Goal: Check status: Check status

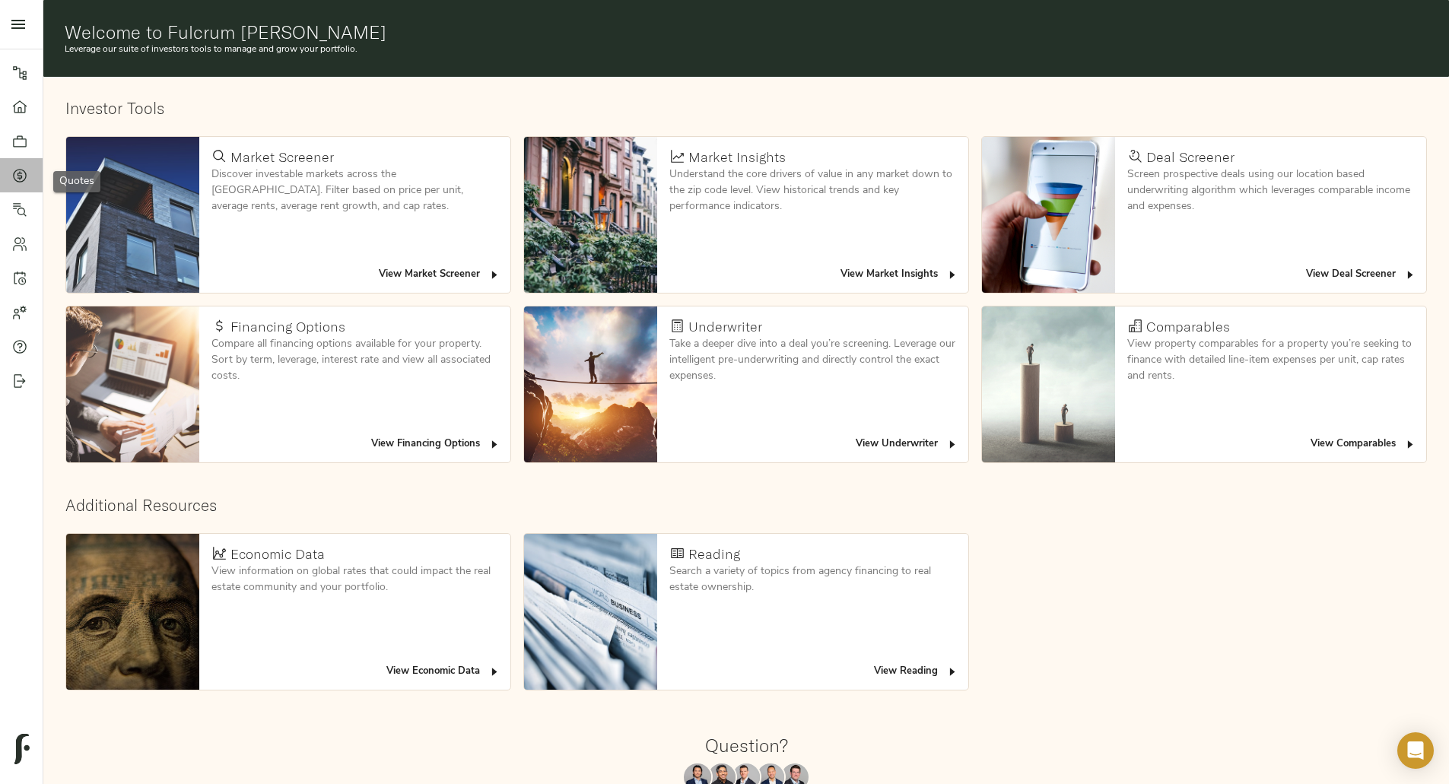
click at [22, 184] on link "Quotes" at bounding box center [21, 175] width 43 height 34
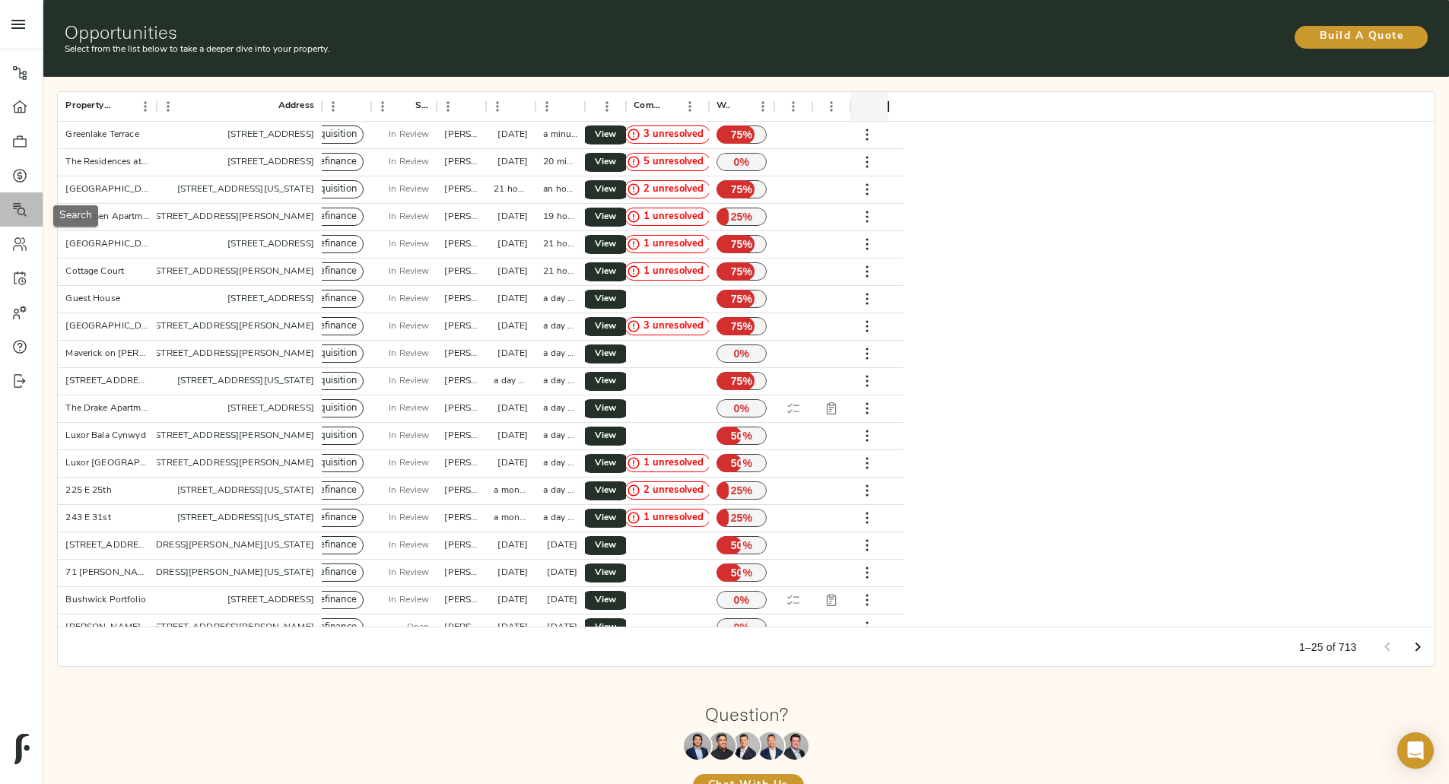
click at [12, 217] on icon at bounding box center [19, 209] width 15 height 15
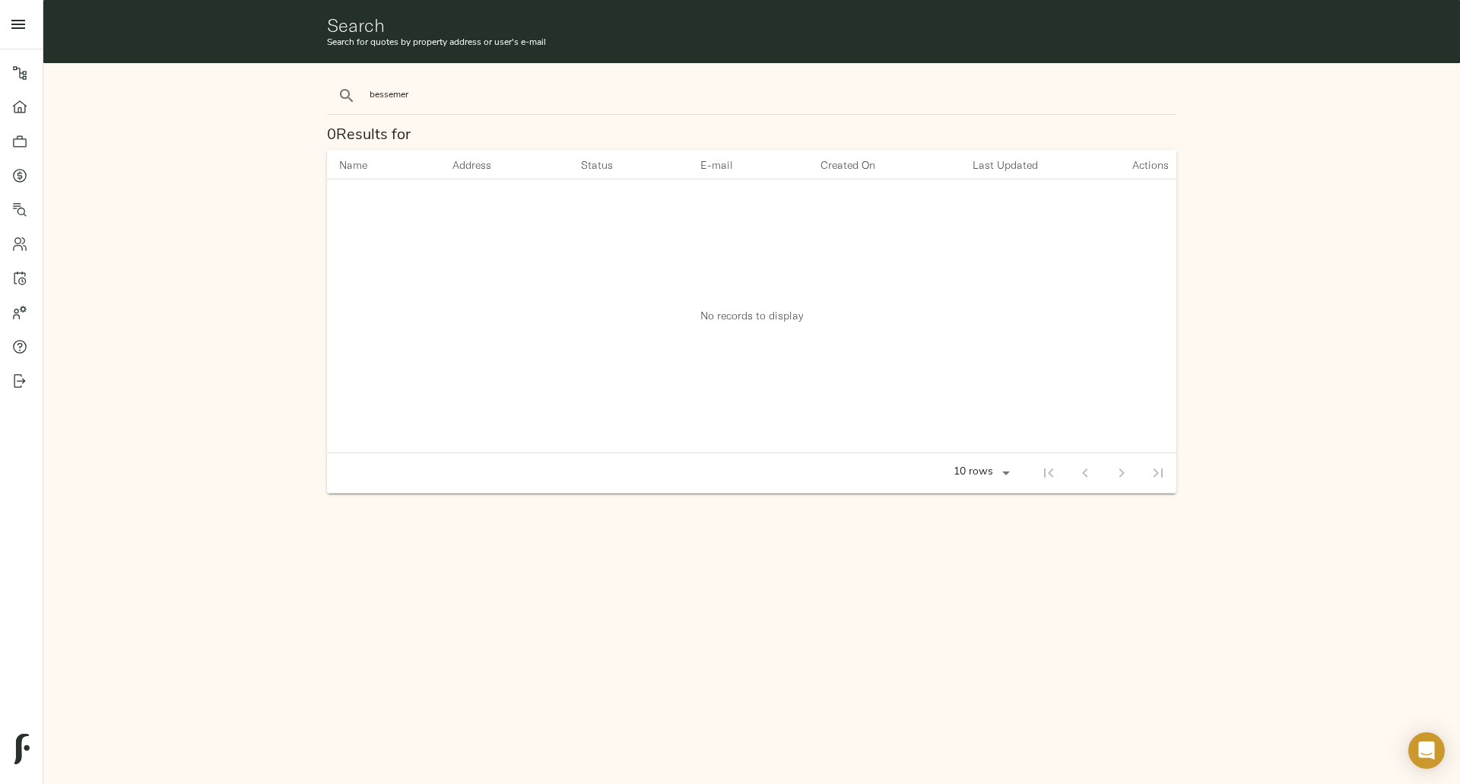
type input "bessemer"
click at [330, 79] on button "search" at bounding box center [346, 95] width 33 height 33
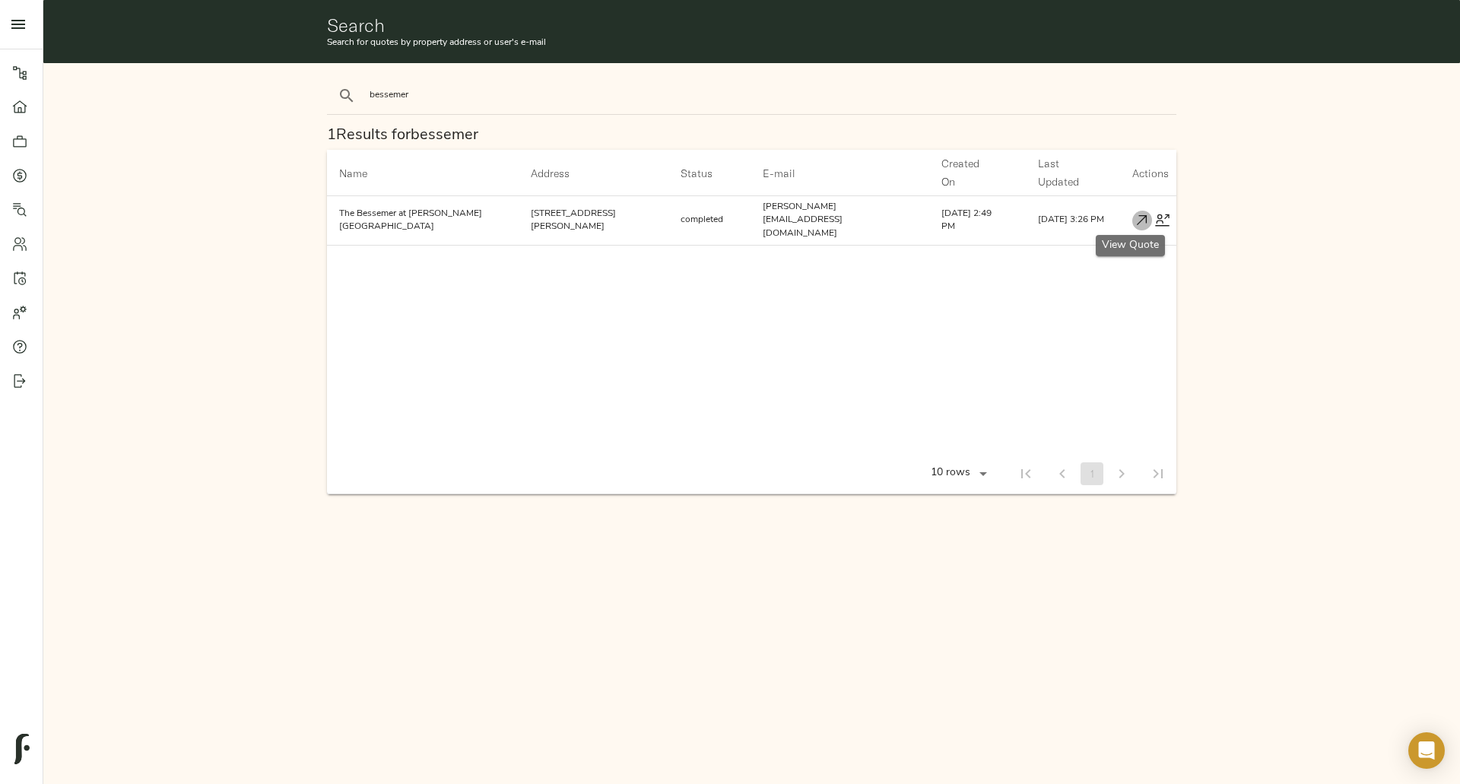
click at [1137, 215] on icon "button" at bounding box center [1142, 220] width 10 height 10
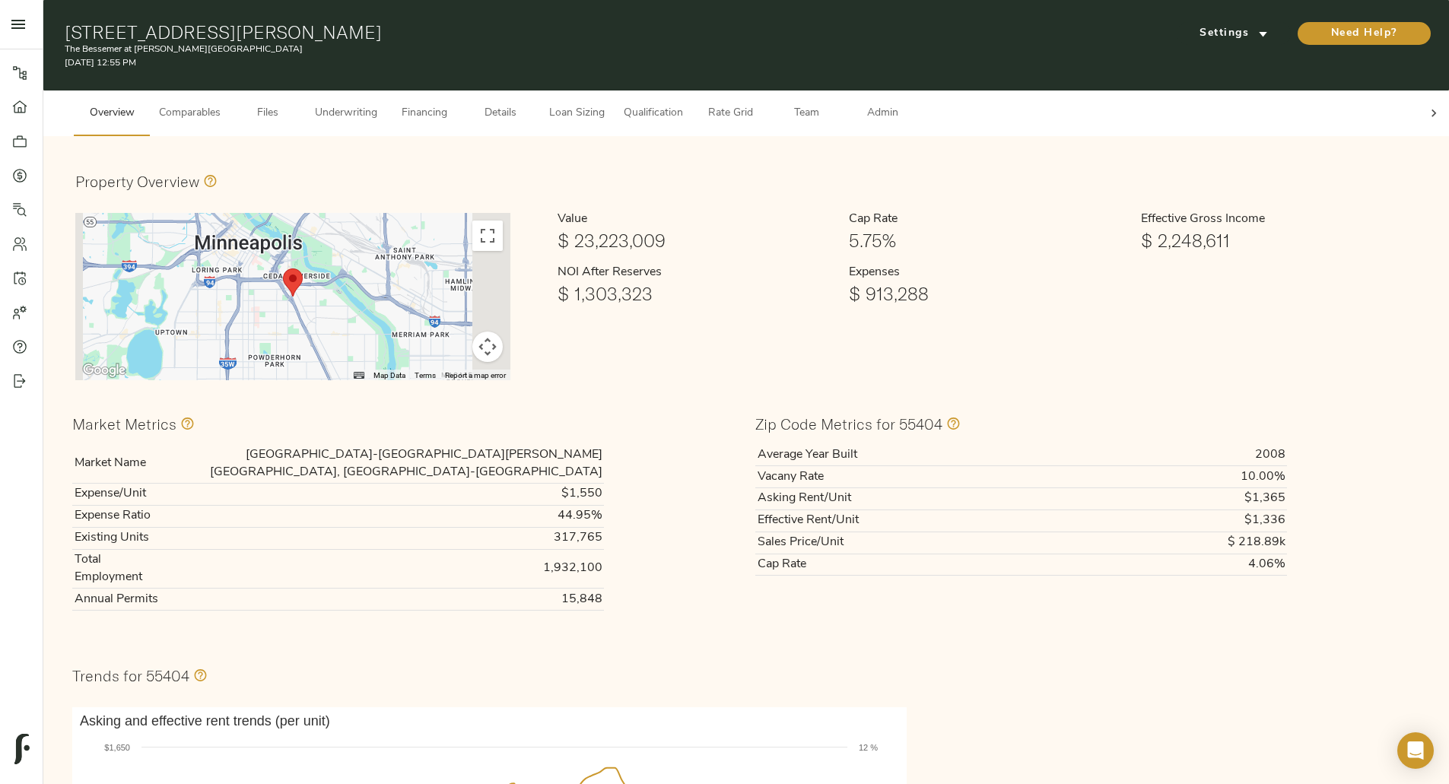
click at [1419, 109] on div at bounding box center [1434, 114] width 30 height 46
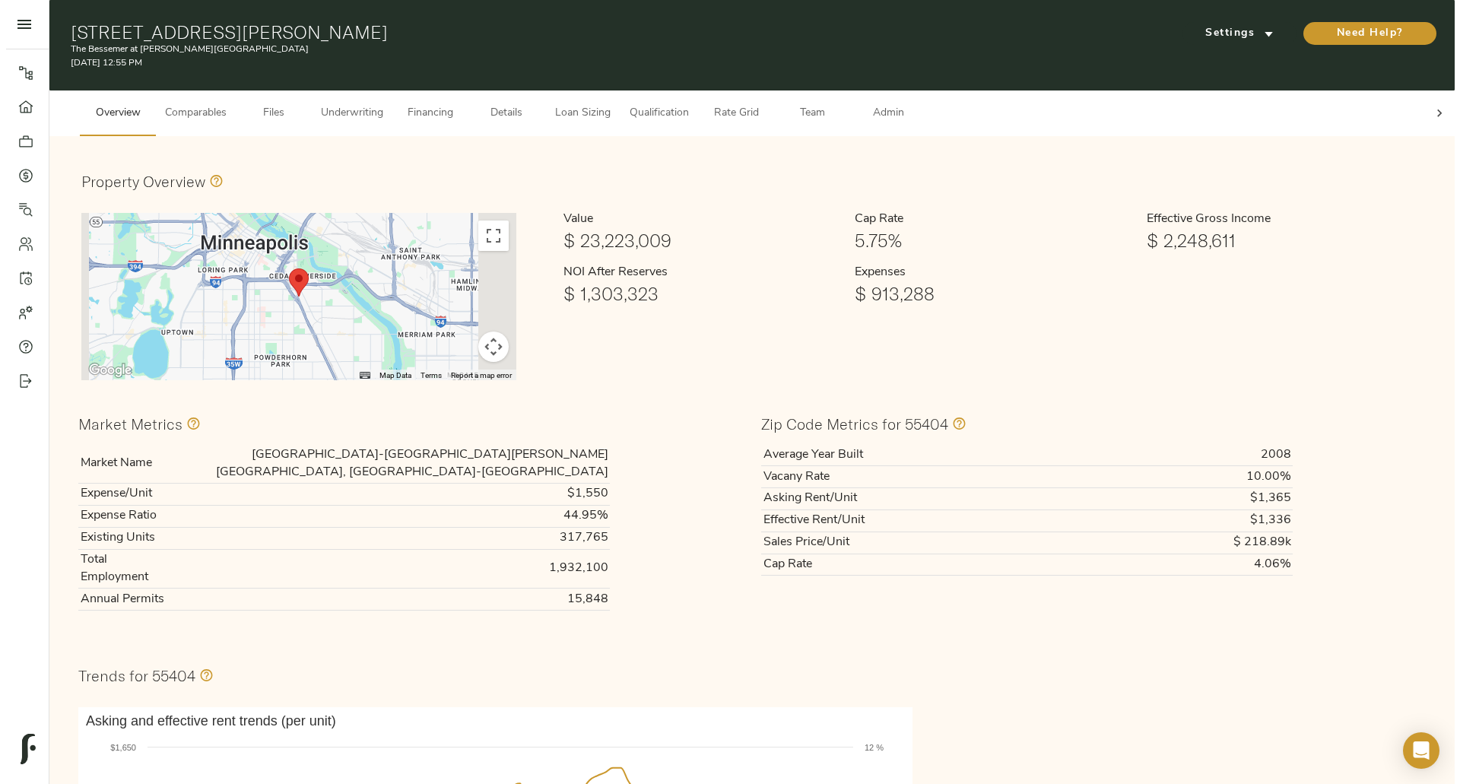
scroll to position [0, 66]
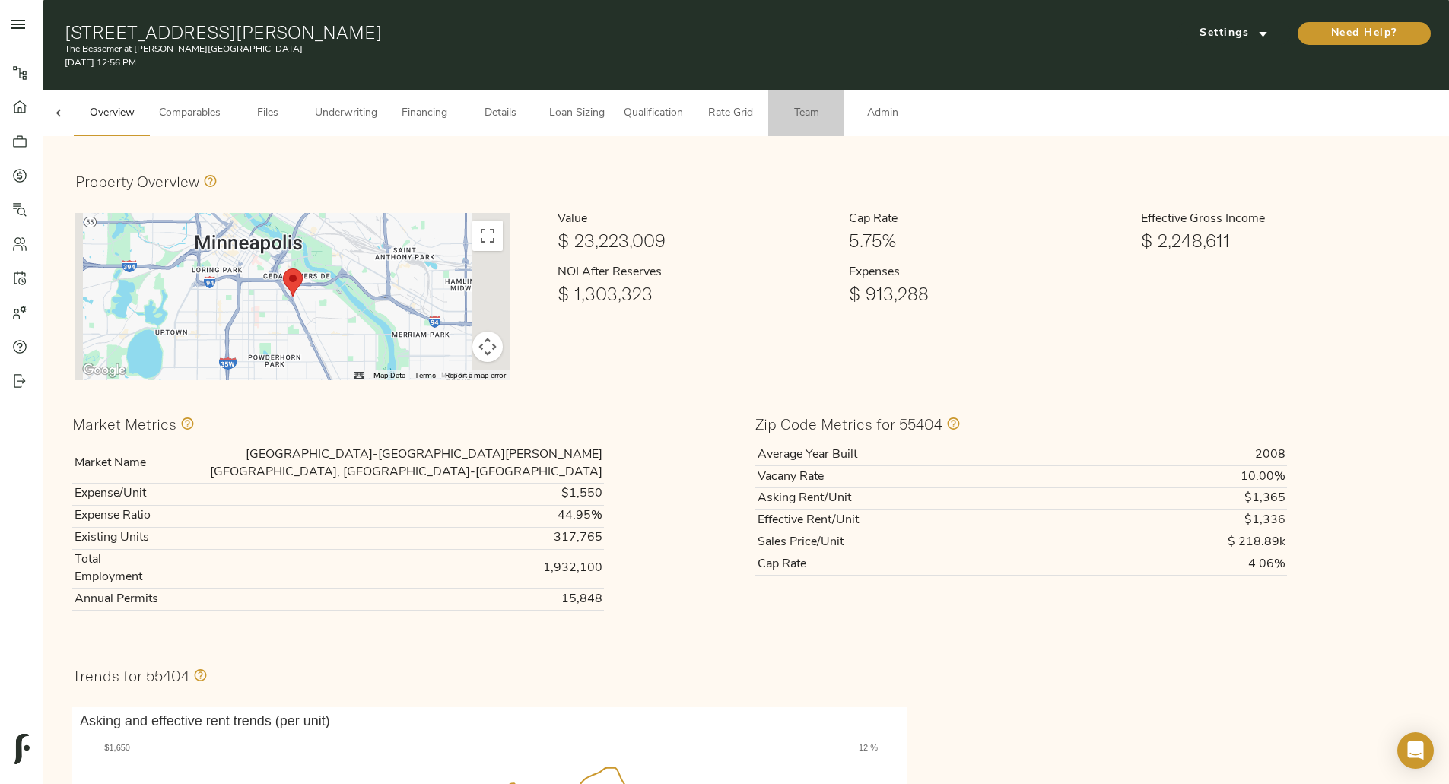
click at [844, 113] on button "Team" at bounding box center [806, 114] width 76 height 46
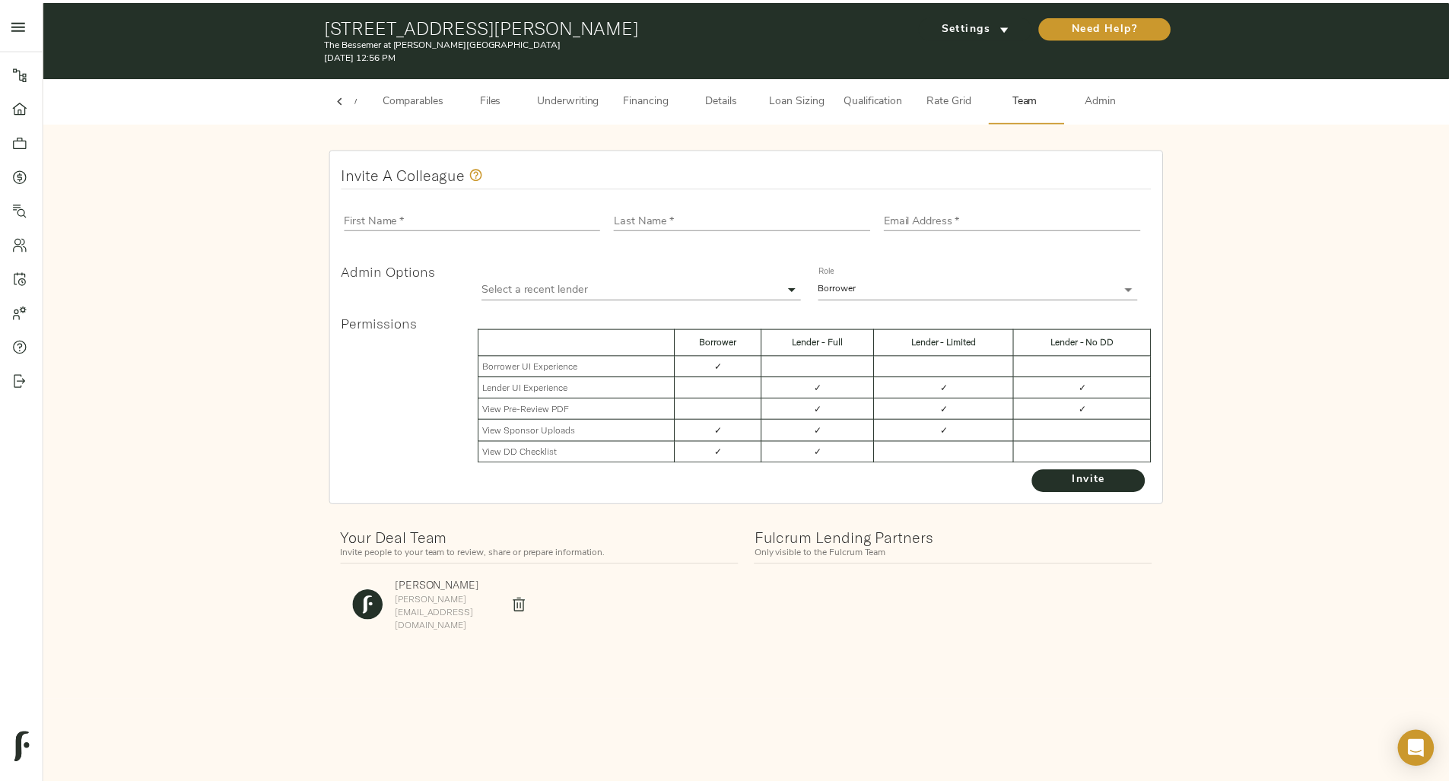
scroll to position [0, 59]
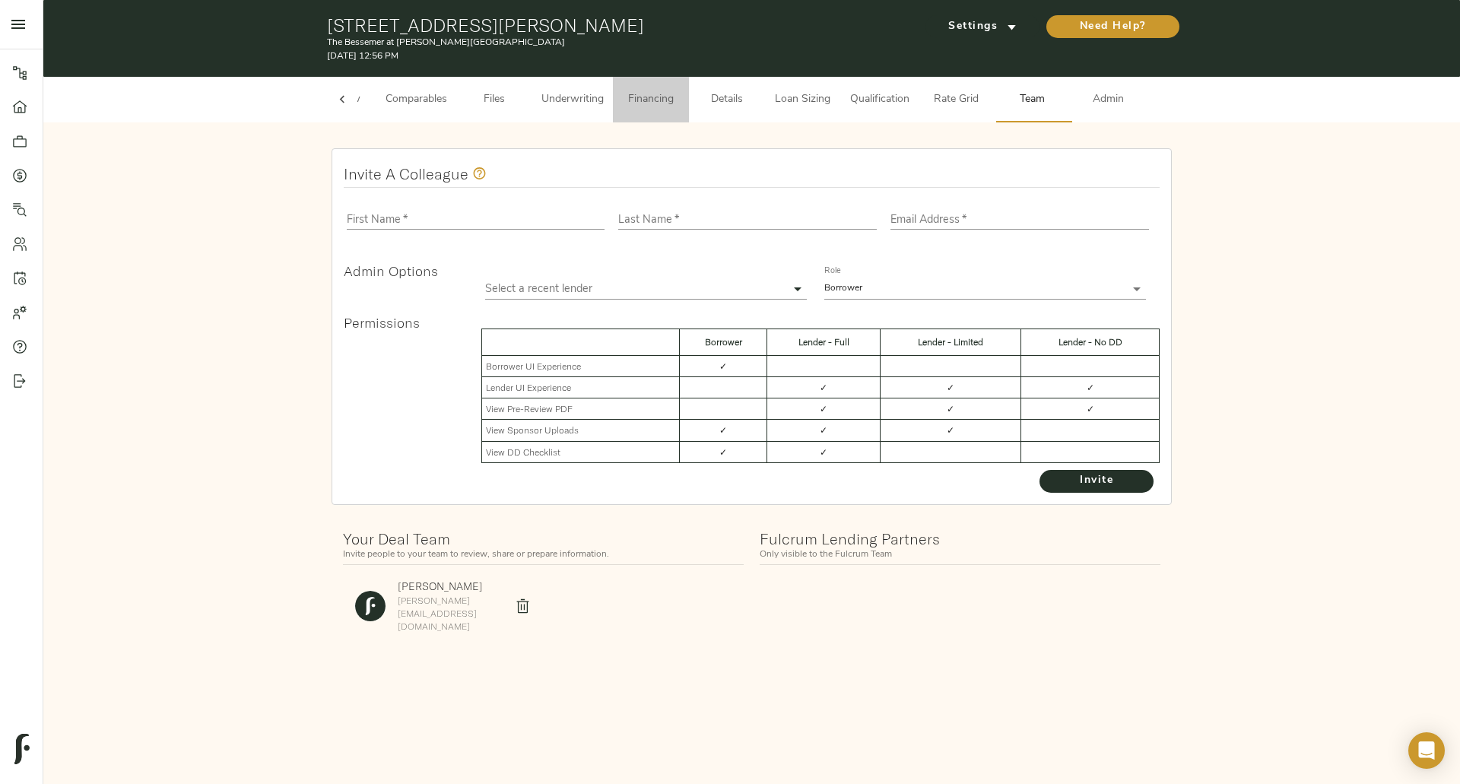
click at [638, 94] on span "Financing" at bounding box center [651, 100] width 58 height 19
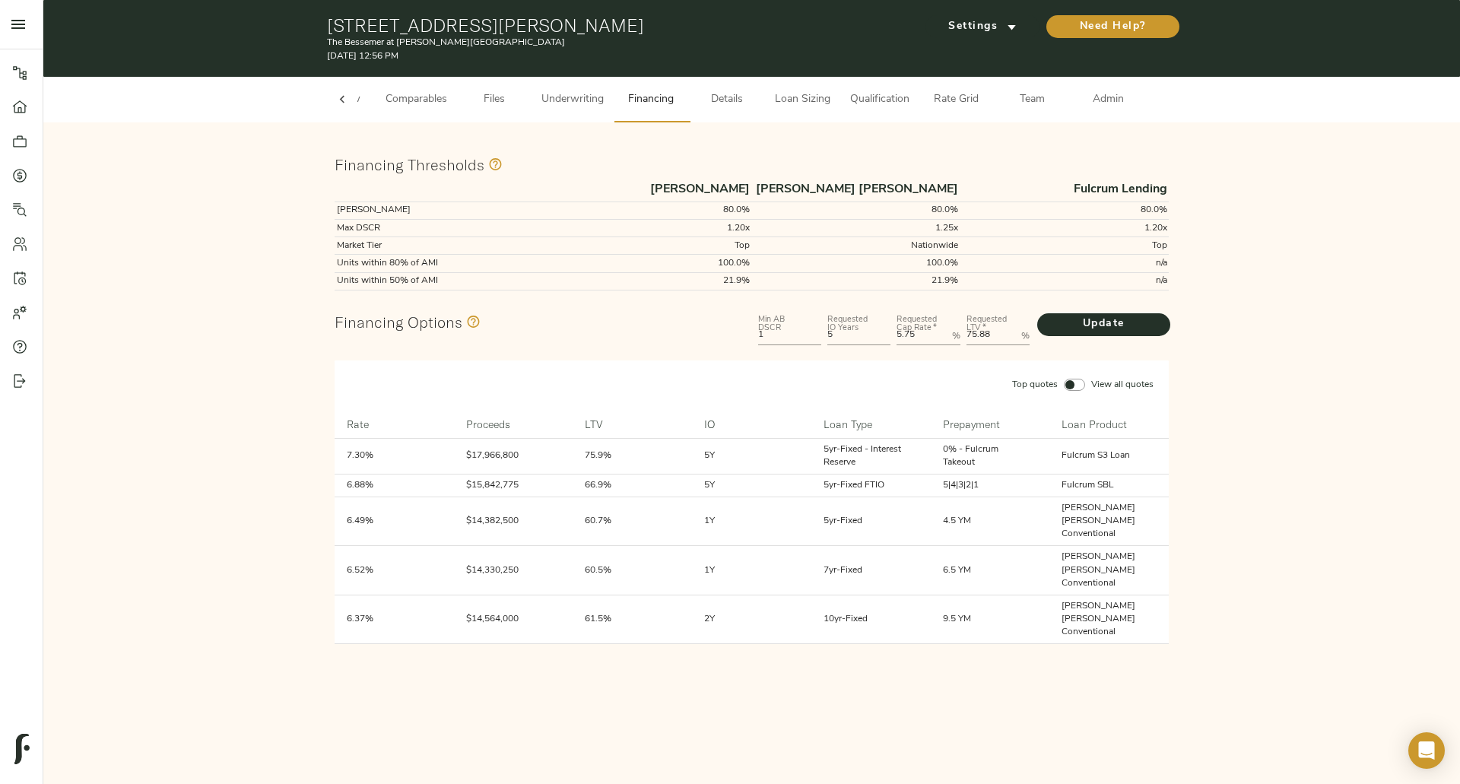
click at [579, 91] on span "Underwriting" at bounding box center [573, 100] width 62 height 19
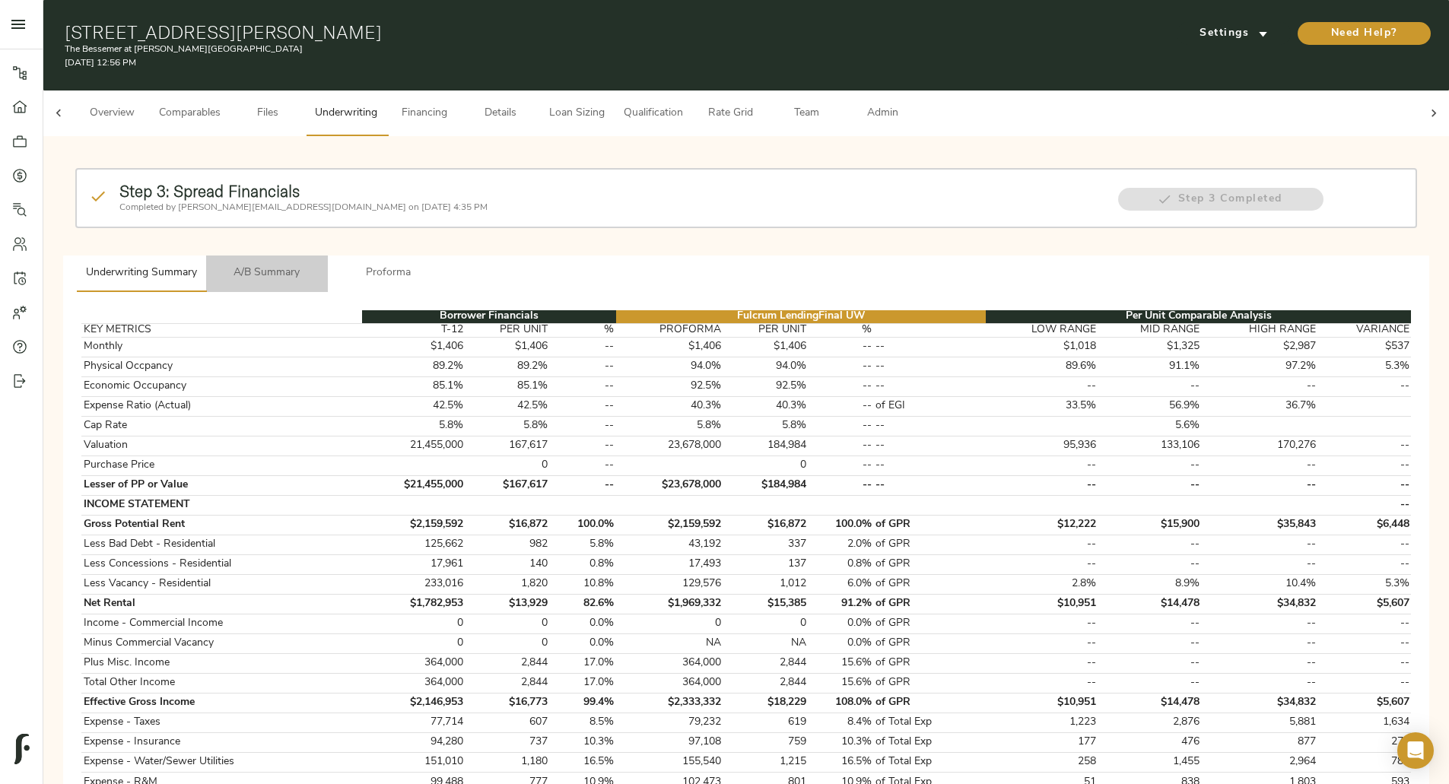
click at [319, 264] on span "A/B Summary" at bounding box center [266, 273] width 103 height 19
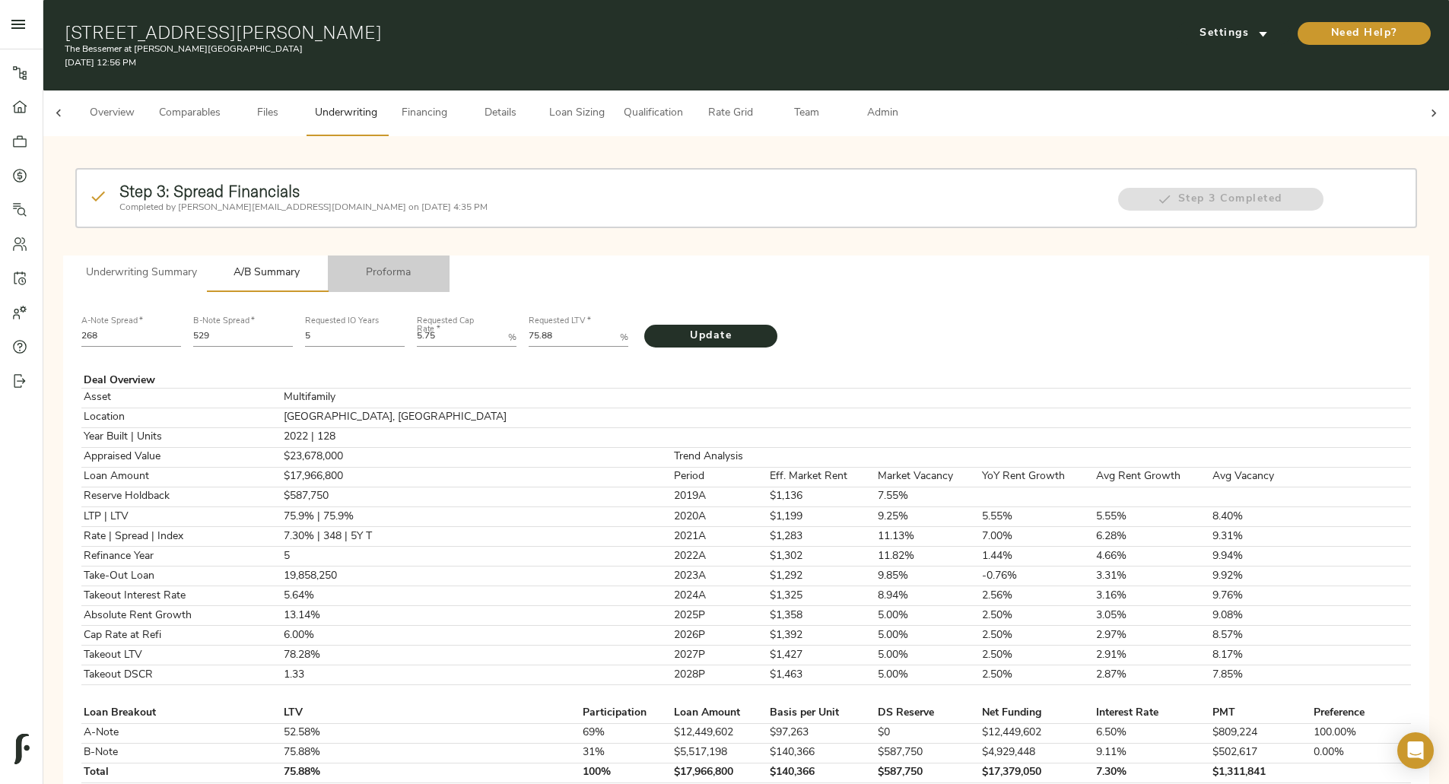
click at [440, 264] on span "Proforma" at bounding box center [388, 273] width 103 height 19
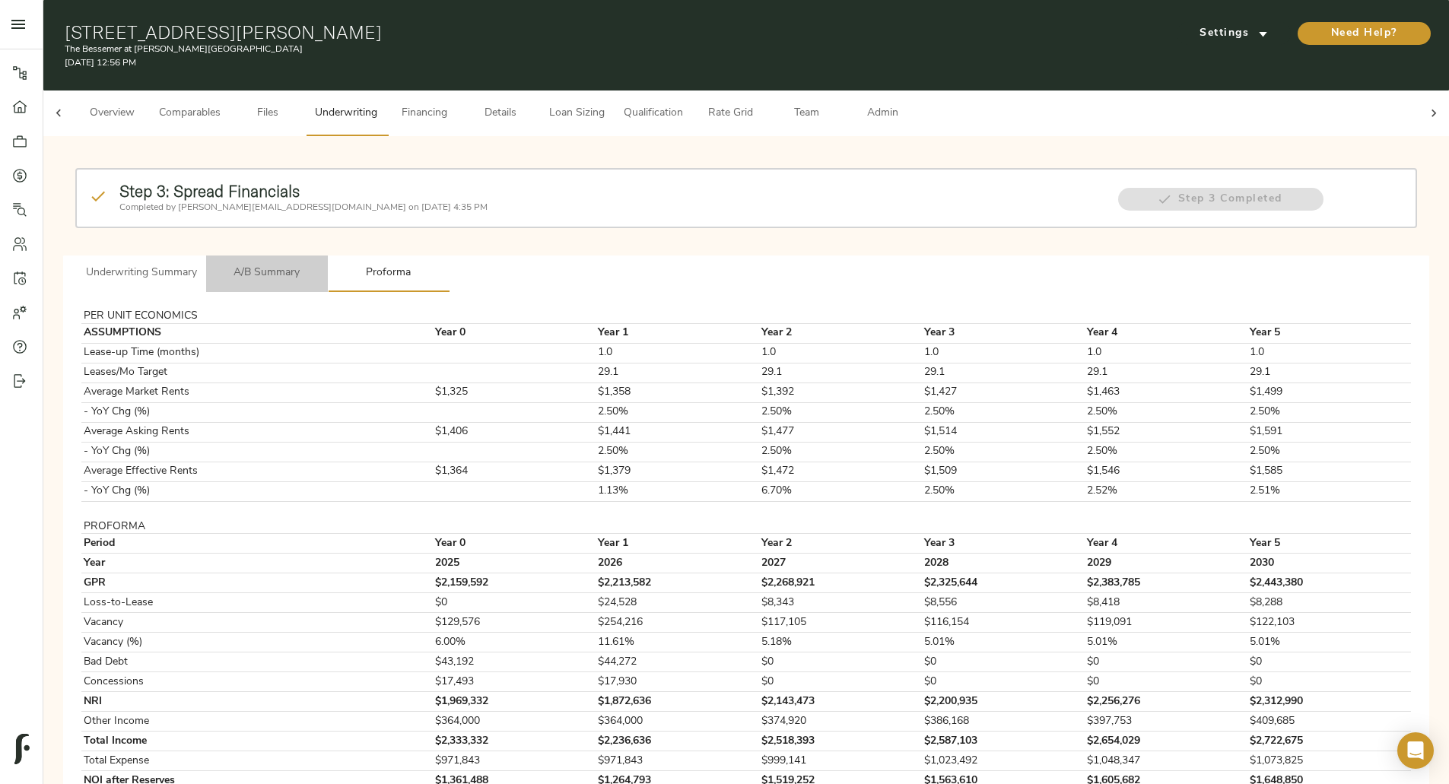
click at [319, 264] on span "A/B Summary" at bounding box center [266, 273] width 103 height 19
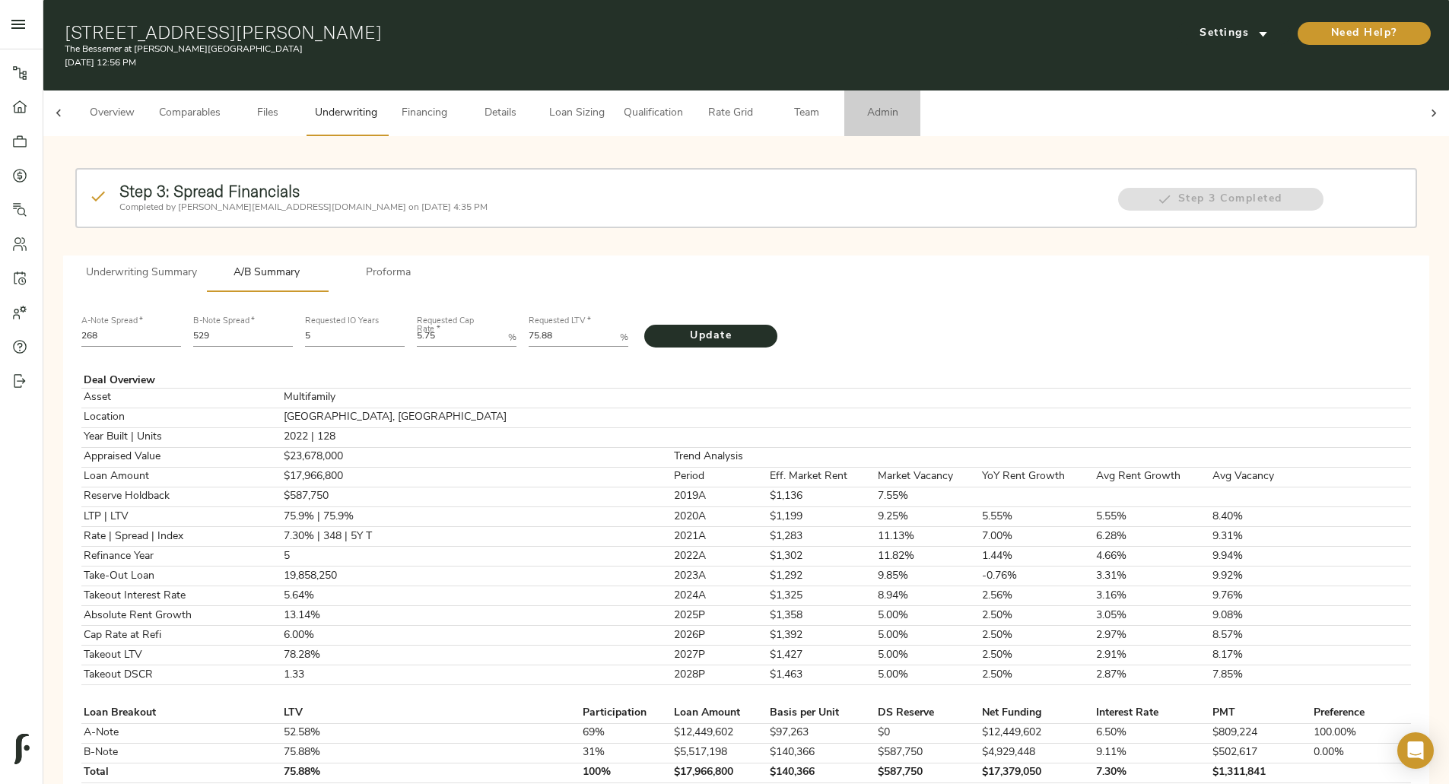
click at [911, 104] on span "Admin" at bounding box center [882, 113] width 58 height 19
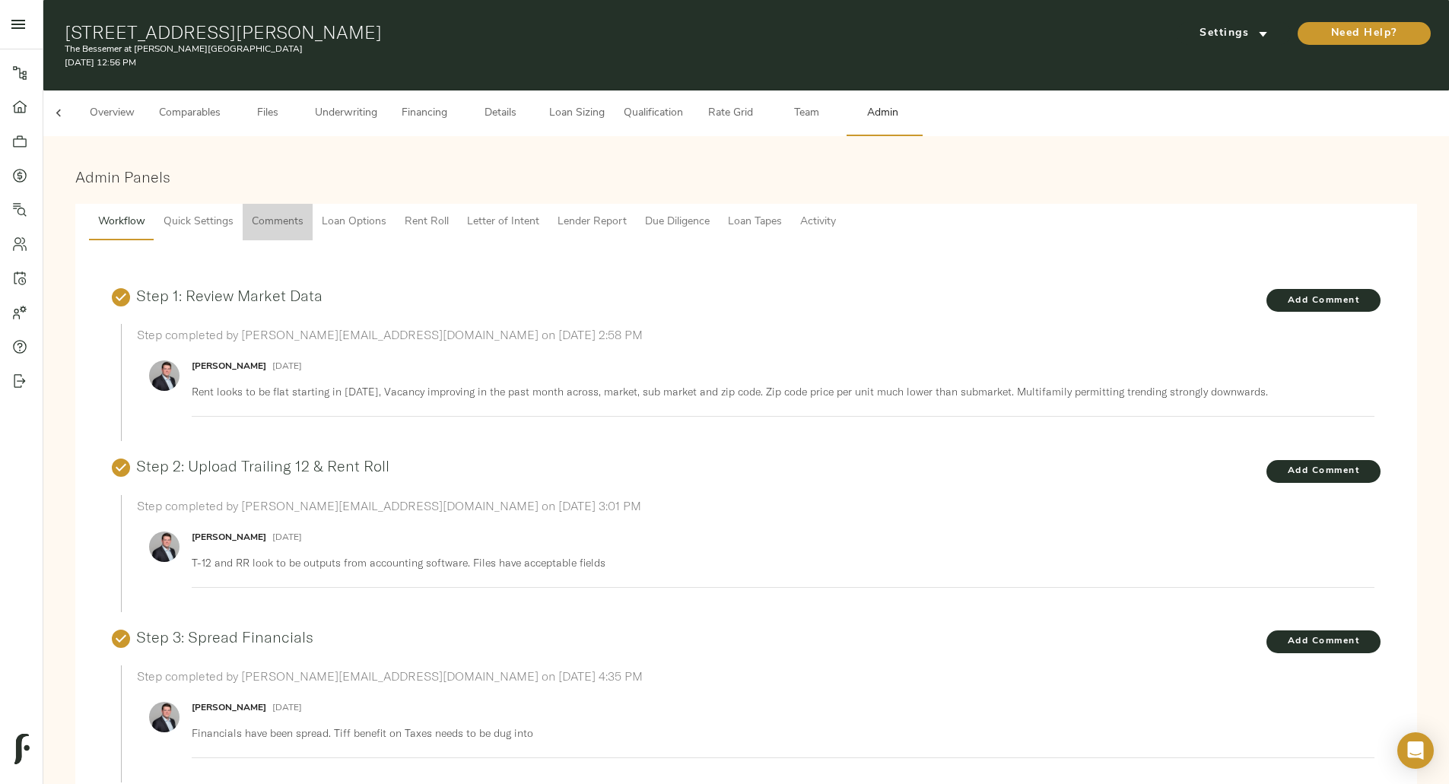
click at [303, 213] on span "Comments" at bounding box center [278, 222] width 52 height 19
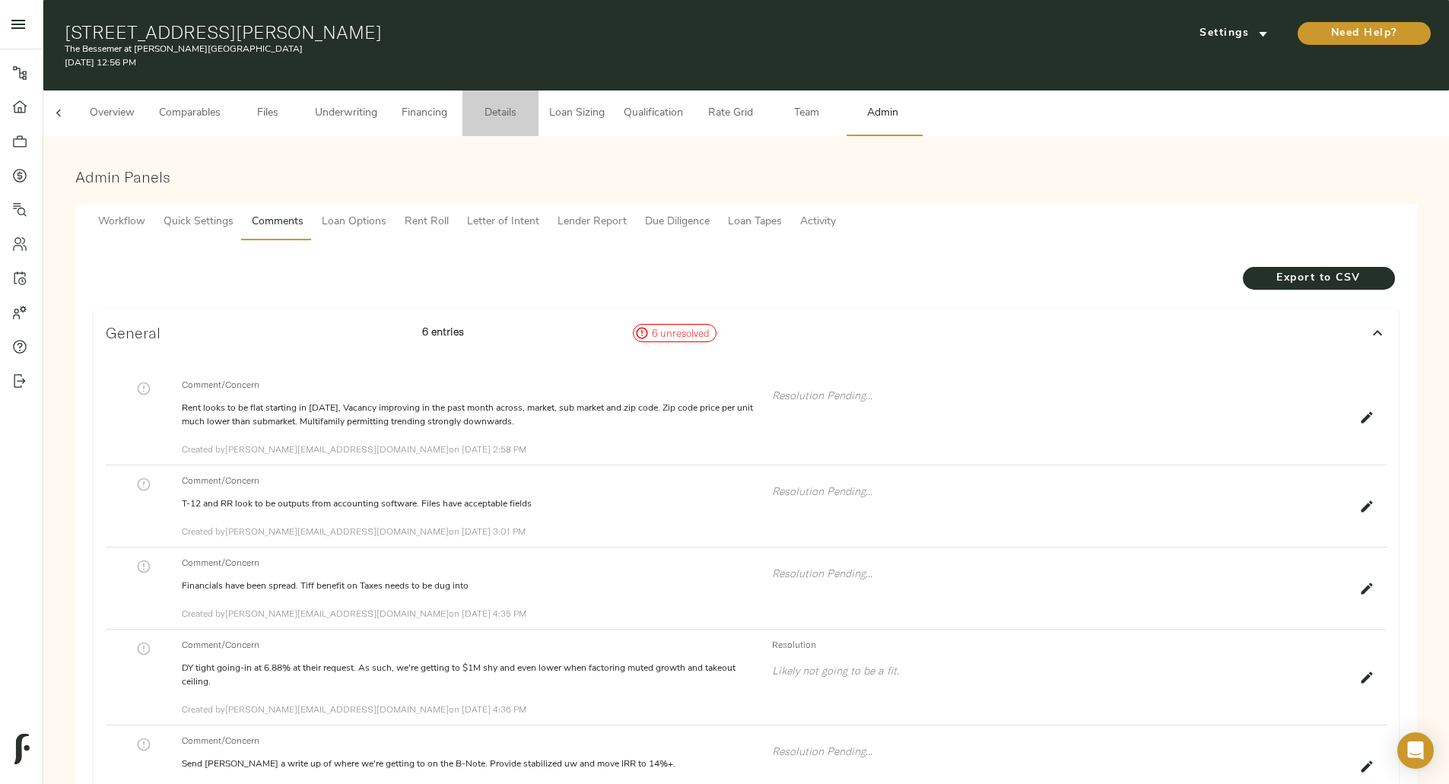
click at [529, 104] on span "Details" at bounding box center [501, 113] width 58 height 19
